Goal: Task Accomplishment & Management: Use online tool/utility

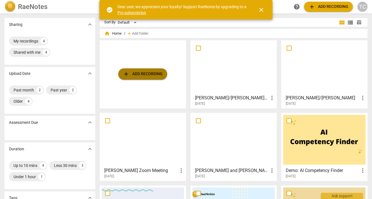
click at [138, 78] on button "add Add recording" at bounding box center [142, 73] width 49 height 11
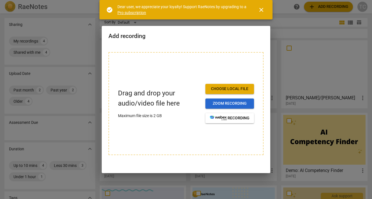
click at [226, 103] on span "Zoom recording" at bounding box center [230, 104] width 40 height 6
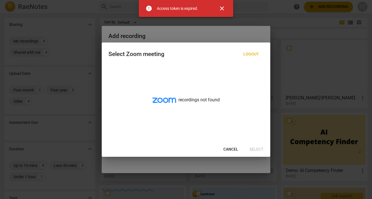
click at [220, 8] on span "close" at bounding box center [222, 8] width 7 height 7
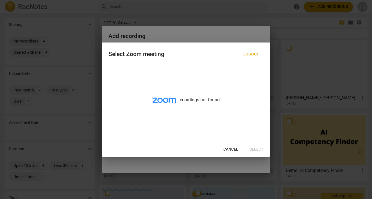
click at [48, 118] on div at bounding box center [186, 99] width 372 height 199
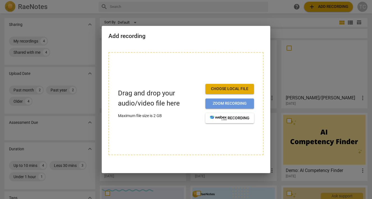
click at [235, 102] on span "Zoom recording" at bounding box center [230, 104] width 40 height 6
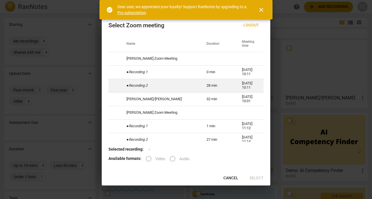
click at [182, 87] on td "● Recording 2" at bounding box center [160, 85] width 80 height 13
radio input "true"
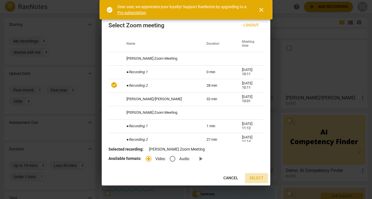
click at [252, 178] on span "Select" at bounding box center [257, 178] width 14 height 6
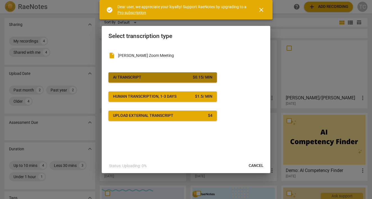
click at [187, 76] on span "AI Transcript $ 0.15 / min" at bounding box center [162, 77] width 99 height 6
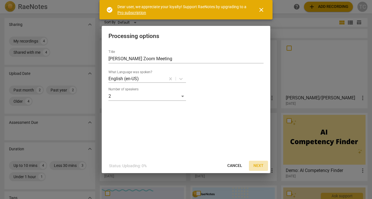
click at [258, 165] on span "Next" at bounding box center [259, 166] width 10 height 6
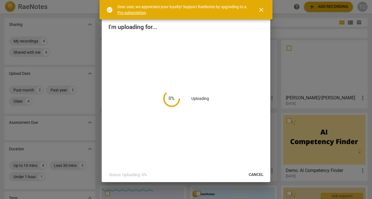
click at [263, 13] on button "close" at bounding box center [261, 9] width 13 height 13
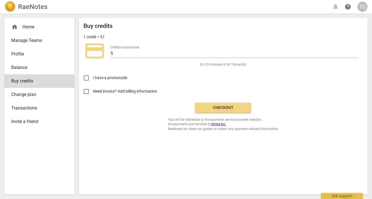
click at [219, 108] on span "Checkout" at bounding box center [223, 108] width 47 height 6
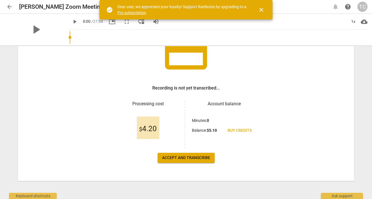
scroll to position [55, 0]
click at [182, 161] on button "Accept and transcribe" at bounding box center [186, 158] width 57 height 10
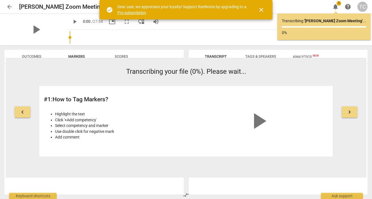
click at [261, 11] on span "close" at bounding box center [261, 9] width 7 height 7
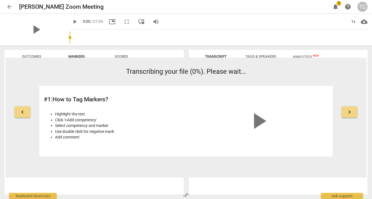
scroll to position [0, 0]
click at [339, 4] on span "1" at bounding box center [339, 3] width 4 height 4
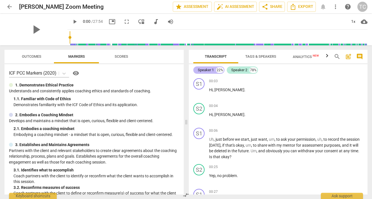
click at [208, 68] on div "Speaker 1" at bounding box center [206, 70] width 16 height 6
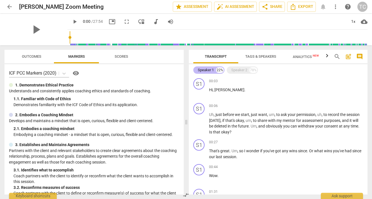
click at [203, 68] on div "Speaker 1" at bounding box center [206, 70] width 16 height 6
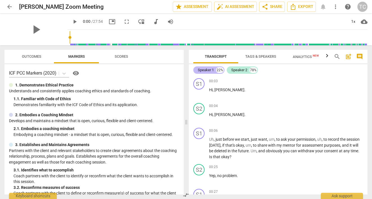
click at [203, 69] on div "Speaker 1" at bounding box center [206, 70] width 16 height 6
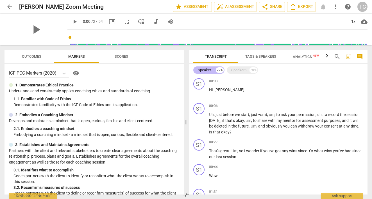
click at [203, 69] on div "Speaker 1" at bounding box center [206, 70] width 16 height 6
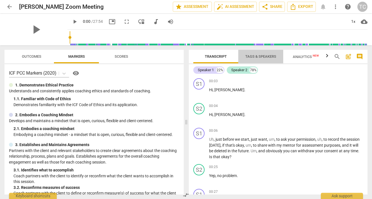
click at [254, 56] on span "Tags & Speakers" at bounding box center [260, 56] width 31 height 4
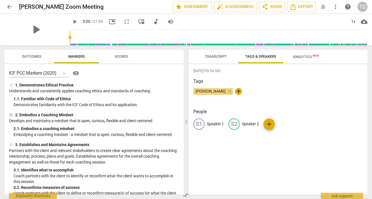
click at [198, 124] on div "S1" at bounding box center [198, 123] width 11 height 11
type input "[PERSON_NAME]"
click at [285, 125] on p "Speaker 2" at bounding box center [287, 124] width 17 height 6
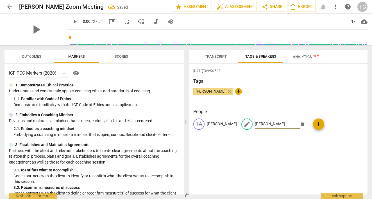
type input "[PERSON_NAME]"
click at [215, 55] on span "Transcript" at bounding box center [216, 56] width 22 height 4
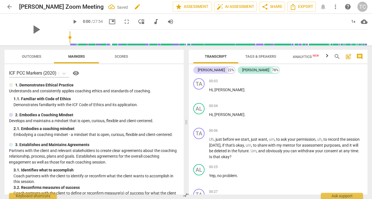
click at [134, 7] on span "edit" at bounding box center [137, 6] width 7 height 7
drag, startPoint x: 92, startPoint y: 5, endPoint x: 31, endPoint y: 6, distance: 61.0
click at [31, 6] on input "[PERSON_NAME] Zoom Meeting" at bounding box center [83, 6] width 129 height 11
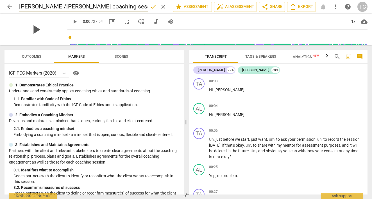
type input "[PERSON_NAME]/[PERSON_NAME] coaching session"
click at [33, 29] on span "play_arrow" at bounding box center [36, 29] width 15 height 15
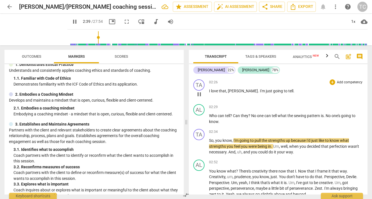
scroll to position [373, 0]
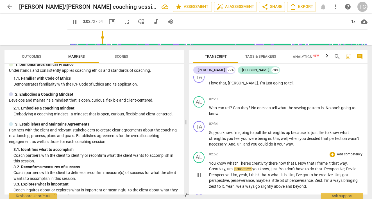
click at [354, 166] on span "Devlie" at bounding box center [351, 168] width 10 height 4
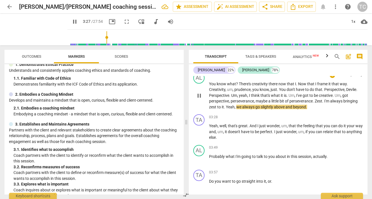
scroll to position [453, 0]
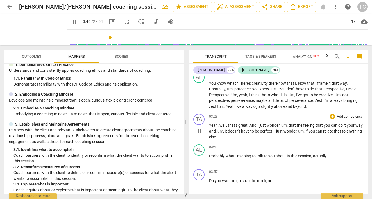
click at [200, 128] on span "pause" at bounding box center [199, 131] width 7 height 7
click at [200, 128] on span "play_arrow" at bounding box center [199, 131] width 7 height 7
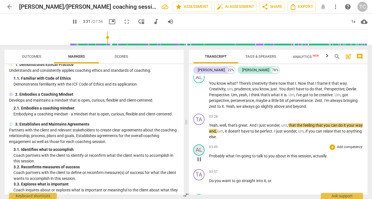
click at [200, 144] on div "AL" at bounding box center [198, 149] width 11 height 11
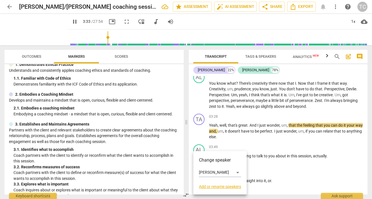
click at [254, 152] on div at bounding box center [186, 99] width 372 height 199
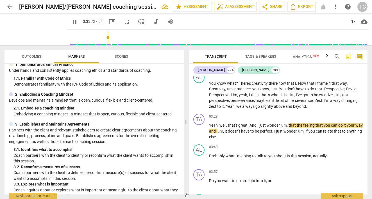
click at [254, 152] on div at bounding box center [186, 99] width 372 height 199
click at [242, 154] on div "03:49 + Add competency keyboard_arrow_right Probably what I'm going to talk to …" at bounding box center [286, 154] width 154 height 20
click at [210, 153] on span "Probably" at bounding box center [217, 155] width 17 height 4
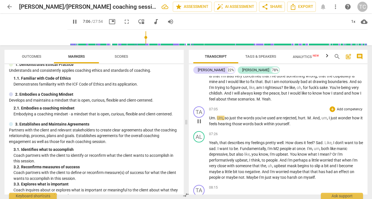
scroll to position [937, 0]
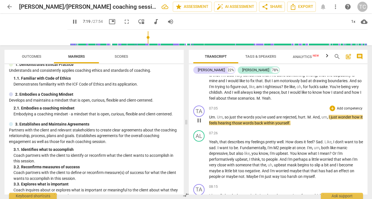
click at [309, 115] on span "M" at bounding box center [308, 117] width 3 height 4
click at [199, 117] on span "pause" at bounding box center [199, 120] width 7 height 7
type input "443"
click at [312, 115] on span "." at bounding box center [312, 117] width 2 height 4
click at [199, 117] on span "play_arrow" at bounding box center [199, 120] width 7 height 7
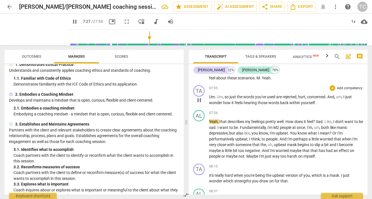
scroll to position [958, 0]
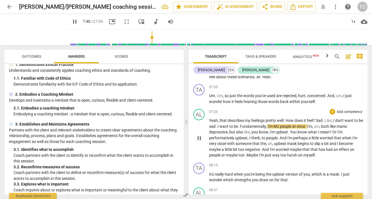
click at [286, 124] on span "people" at bounding box center [286, 126] width 12 height 4
click at [198, 135] on span "pause" at bounding box center [199, 138] width 7 height 7
type input "463"
click at [280, 124] on span "M2" at bounding box center [276, 126] width 6 height 4
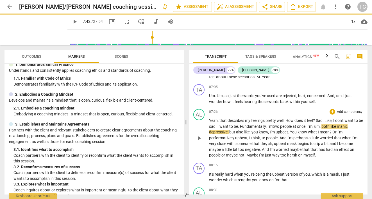
click at [198, 135] on span "play_arrow" at bounding box center [199, 138] width 7 height 7
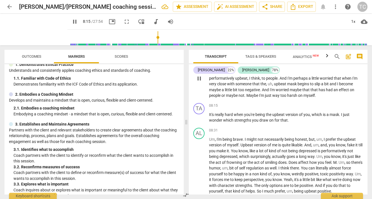
scroll to position [1021, 0]
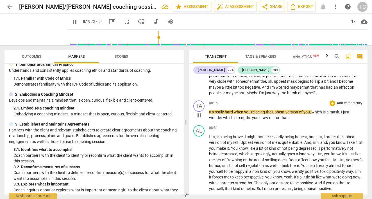
click at [237, 110] on span "when" at bounding box center [239, 112] width 10 height 4
click at [199, 112] on span "pause" at bounding box center [199, 115] width 7 height 7
type input "501"
drag, startPoint x: 234, startPoint y: 104, endPoint x: 206, endPoint y: 105, distance: 27.6
click at [206, 105] on div "TA play_arrow pause 08:15 + Add competency keyboard_arrow_right It's really har…" at bounding box center [278, 110] width 179 height 25
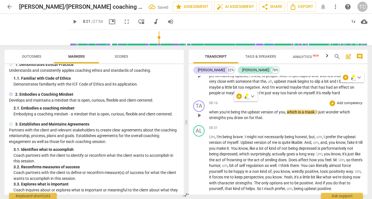
click at [340, 91] on span "hard" at bounding box center [336, 93] width 8 height 4
click at [212, 110] on span "when" at bounding box center [214, 112] width 10 height 4
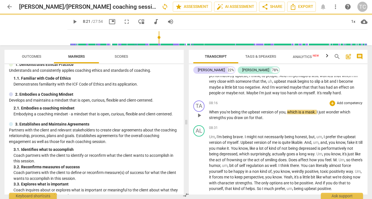
click at [198, 112] on span "play_arrow" at bounding box center [199, 115] width 7 height 7
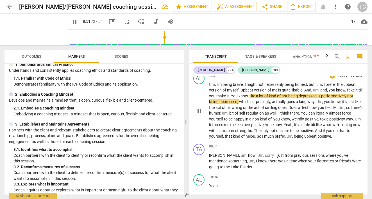
scroll to position [1068, 0]
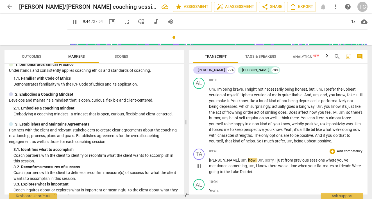
click at [255, 158] on span "." at bounding box center [256, 160] width 2 height 4
click at [248, 158] on span "how" at bounding box center [251, 160] width 7 height 4
click at [198, 163] on span "pause" at bounding box center [199, 166] width 7 height 7
type input "589"
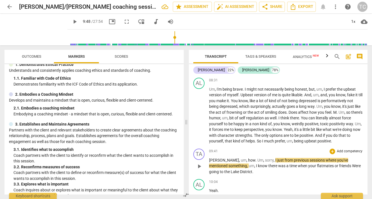
click at [248, 158] on span "how" at bounding box center [251, 160] width 7 height 4
drag, startPoint x: 225, startPoint y: 150, endPoint x: 208, endPoint y: 150, distance: 16.6
click at [208, 150] on div "TA play_arrow pause 09:41 + Add competency keyboard_arrow_right [PERSON_NAME] ,…" at bounding box center [278, 161] width 179 height 31
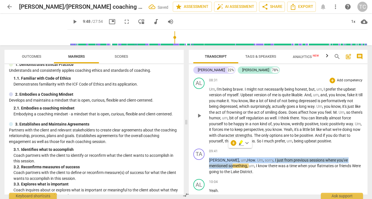
drag, startPoint x: 212, startPoint y: 152, endPoint x: 354, endPoint y: 133, distance: 143.0
click at [354, 133] on div "TA play_arrow pause 00:03 + Add competency keyboard_arrow_right Hi , [PERSON_NA…" at bounding box center [278, 135] width 179 height 118
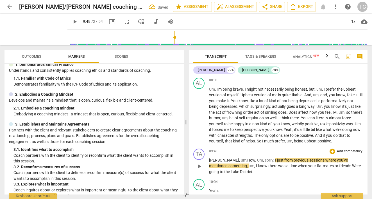
click at [245, 148] on div "09:41 + Add competency keyboard_arrow_right" at bounding box center [286, 151] width 154 height 6
drag, startPoint x: 224, startPoint y: 149, endPoint x: 209, endPoint y: 149, distance: 14.9
click at [209, 149] on div "TA play_arrow pause 09:41 + Add competency keyboard_arrow_right [PERSON_NAME] ,…" at bounding box center [278, 161] width 179 height 31
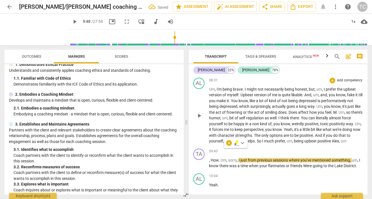
click at [361, 131] on p "Um , I'm being brave . I might not necessarily being honest , but , um , I pref…" at bounding box center [286, 115] width 154 height 58
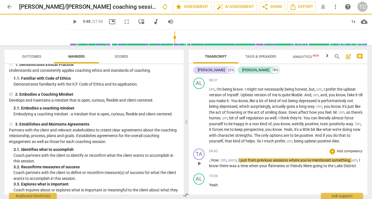
click at [211, 158] on span "," at bounding box center [210, 160] width 2 height 4
click at [199, 160] on span "play_arrow" at bounding box center [199, 163] width 7 height 7
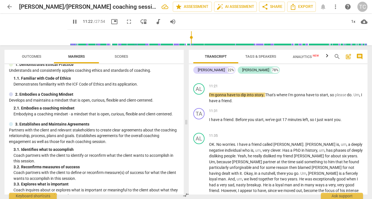
scroll to position [1385, 0]
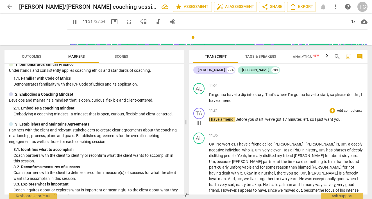
click at [236, 117] on span "Before" at bounding box center [242, 119] width 12 height 4
click at [197, 119] on span "pause" at bounding box center [199, 122] width 7 height 7
type input "694"
drag, startPoint x: 236, startPoint y: 102, endPoint x: 206, endPoint y: 101, distance: 30.1
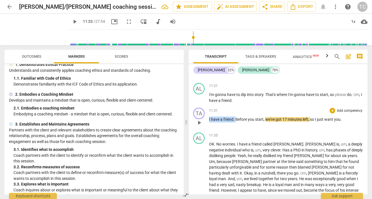
click at [206, 105] on div "TA play_arrow pause 11:31 + Add competency keyboard_arrow_right I have a friend…" at bounding box center [278, 117] width 179 height 25
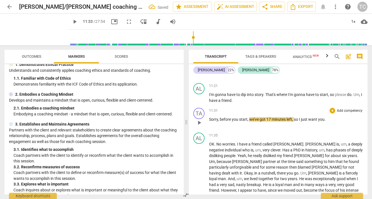
click at [200, 119] on span "play_arrow" at bounding box center [199, 122] width 7 height 7
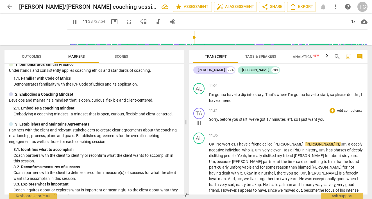
click at [327, 116] on p "Sorry , before you start , we've got 17 minutes left , so I just want you ." at bounding box center [286, 119] width 154 height 6
type input "700"
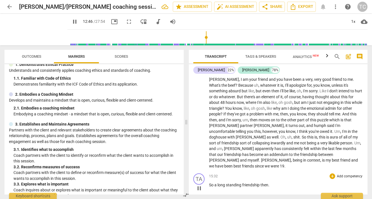
scroll to position [1618, 0]
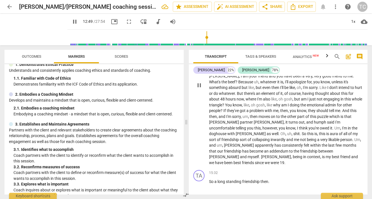
click at [342, 126] on span "I'm" at bounding box center [345, 128] width 6 height 4
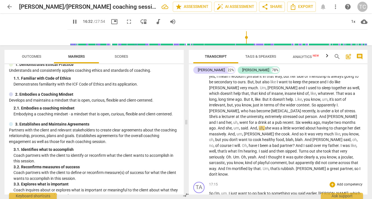
scroll to position [1755, 0]
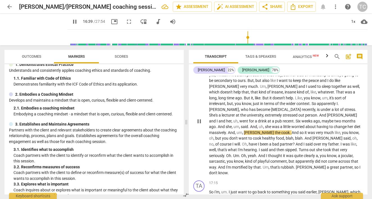
click at [304, 142] on span "And" at bounding box center [300, 144] width 8 height 4
click at [293, 142] on span "partner" at bounding box center [286, 144] width 13 height 4
click at [339, 142] on span "father" at bounding box center [333, 144] width 10 height 4
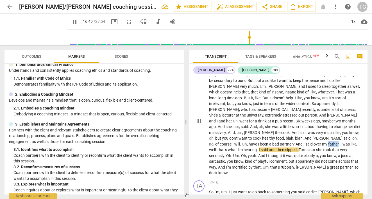
click at [339, 142] on span "father" at bounding box center [333, 144] width 10 height 4
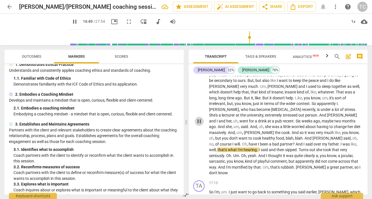
click at [198, 118] on span "pause" at bounding box center [199, 121] width 7 height 7
click at [339, 142] on span "father" at bounding box center [333, 144] width 10 height 4
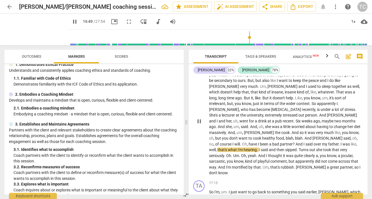
click at [198, 118] on span "pause" at bounding box center [199, 121] width 7 height 7
type input "1010"
click at [341, 142] on span "." at bounding box center [340, 144] width 2 height 4
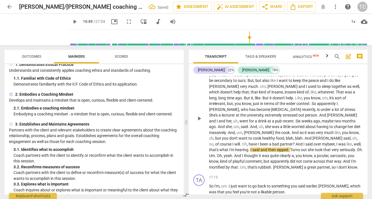
click at [197, 115] on span "play_arrow" at bounding box center [199, 118] width 7 height 7
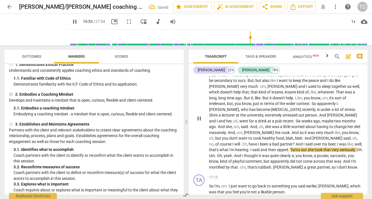
click at [248, 147] on span "hearing" at bounding box center [241, 149] width 13 height 4
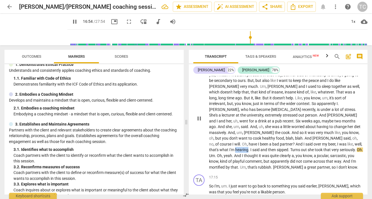
click at [248, 147] on span "hearing" at bounding box center [241, 149] width 13 height 4
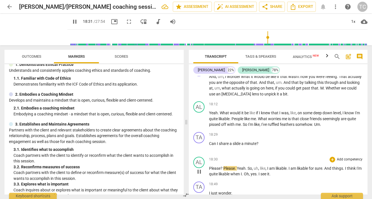
scroll to position [1915, 0]
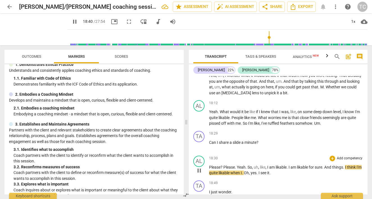
click at [248, 165] on span "." at bounding box center [247, 167] width 2 height 4
click at [202, 167] on span "pause" at bounding box center [199, 170] width 7 height 7
click at [199, 167] on span "play_arrow" at bounding box center [199, 170] width 7 height 7
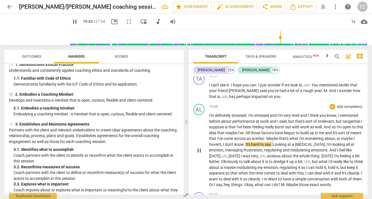
scroll to position [2073, 0]
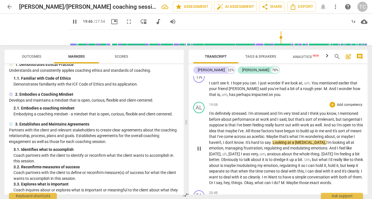
click at [201, 145] on span "pause" at bounding box center [199, 148] width 7 height 7
type input "1187"
click at [325, 140] on span "," at bounding box center [326, 142] width 2 height 4
drag, startPoint x: 321, startPoint y: 111, endPoint x: 307, endPoint y: 111, distance: 13.8
click at [307, 111] on p "I'm definitely stressed . I'm stressed and I'm very tired and I think you know …" at bounding box center [286, 147] width 154 height 75
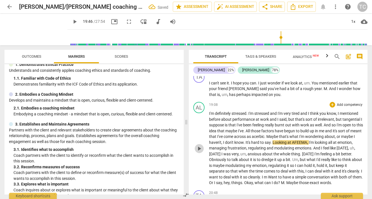
click at [199, 145] on span "play_arrow" at bounding box center [199, 148] width 7 height 7
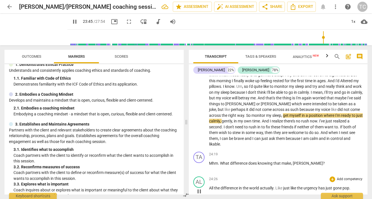
scroll to position [2405, 0]
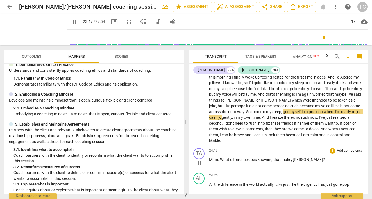
click at [212, 157] on span "Mhm" at bounding box center [213, 159] width 9 height 4
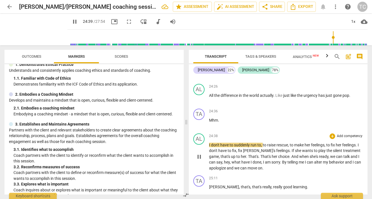
scroll to position [2495, 0]
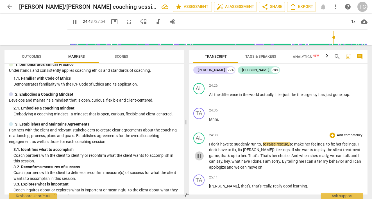
click at [199, 152] on span "pause" at bounding box center [199, 155] width 7 height 7
type input "1484"
click at [275, 142] on span "raise" at bounding box center [271, 144] width 9 height 4
click at [273, 142] on span "ue" at bounding box center [271, 144] width 4 height 4
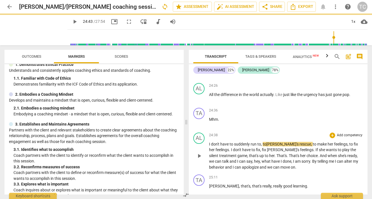
click at [199, 152] on span "play_arrow" at bounding box center [199, 155] width 7 height 7
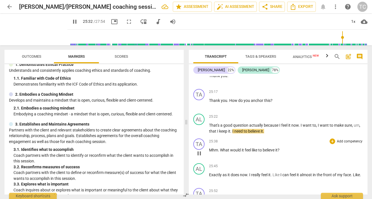
scroll to position [2630, 0]
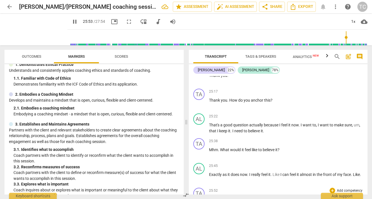
click at [199, 198] on span "pause" at bounding box center [199, 202] width 7 height 7
type input "1554"
click at [225, 197] on span "feel" at bounding box center [221, 199] width 7 height 4
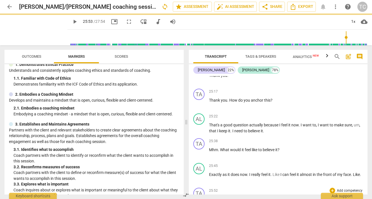
click at [200, 198] on span "play_arrow" at bounding box center [199, 202] width 7 height 7
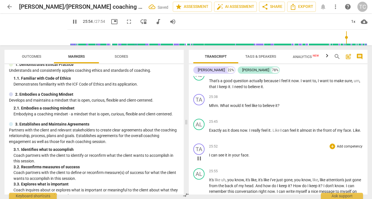
scroll to position [2677, 0]
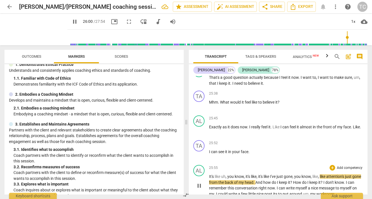
click at [197, 182] on span "pause" at bounding box center [199, 185] width 7 height 7
type input "1561"
click at [331, 174] on span "attention's" at bounding box center [335, 176] width 19 height 4
click at [333, 174] on span "attention's" at bounding box center [335, 176] width 19 height 4
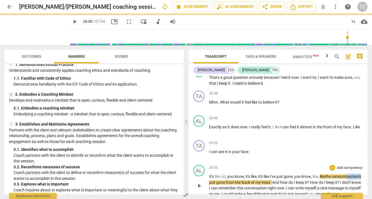
drag, startPoint x: 224, startPoint y: 144, endPoint x: 208, endPoint y: 146, distance: 15.9
click at [208, 162] on div "AL play_arrow pause 25:55 + Add competency keyboard_arrow_right It's like uh , …" at bounding box center [278, 180] width 179 height 36
click at [198, 182] on span "play_arrow" at bounding box center [199, 185] width 7 height 7
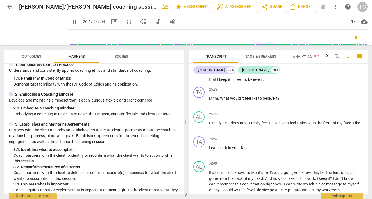
scroll to position [2681, 0]
click at [302, 55] on span "Analytics New" at bounding box center [306, 57] width 26 height 4
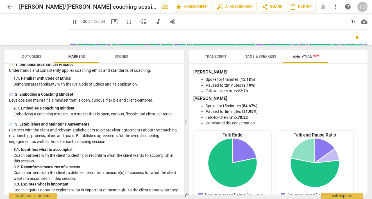
scroll to position [0, 0]
click at [225, 8] on span "auto_fix_high AI Assessment" at bounding box center [236, 6] width 38 height 7
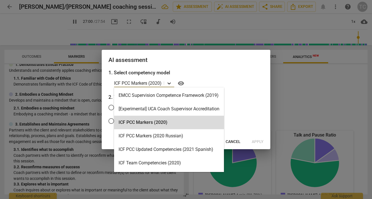
click at [168, 83] on icon at bounding box center [169, 83] width 6 height 6
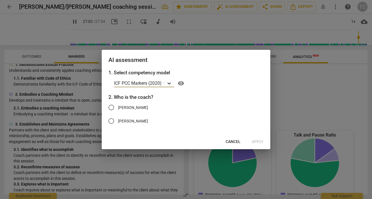
click at [168, 83] on icon at bounding box center [169, 83] width 6 height 6
type input "1624"
click at [112, 106] on input "[PERSON_NAME]" at bounding box center [111, 107] width 13 height 13
radio input "true"
click at [259, 141] on span "Apply" at bounding box center [258, 142] width 12 height 6
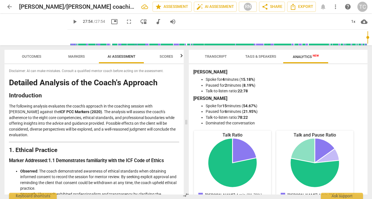
type input "1674"
